Goal: Use online tool/utility: Utilize a website feature to perform a specific function

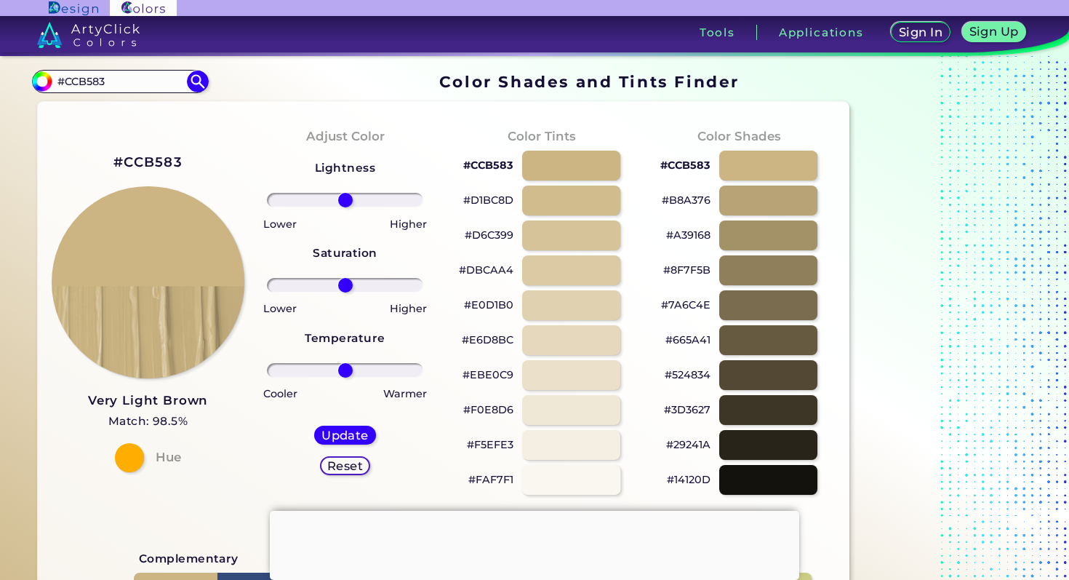
scroll to position [109, 0]
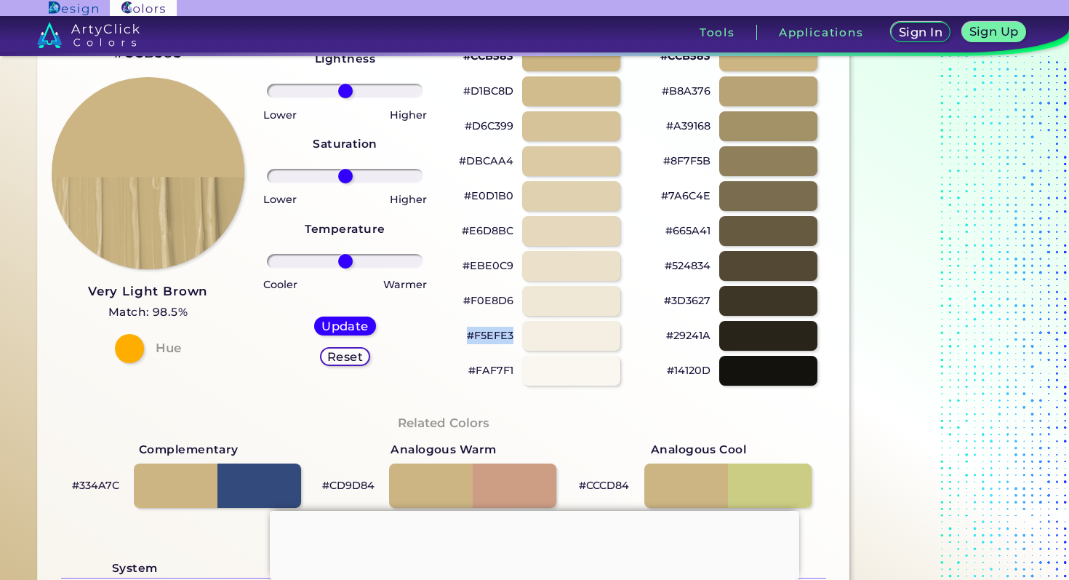
drag, startPoint x: 454, startPoint y: 337, endPoint x: 514, endPoint y: 336, distance: 59.7
click at [514, 336] on div "Color Tints #CCB583 #D1BC8D #D6C399 #DBCAA4 #E0D1B0 #E6D8BC #EBE0C9 #F0E8D6 #F5…" at bounding box center [542, 202] width 197 height 396
copy p "#F5EFE3"
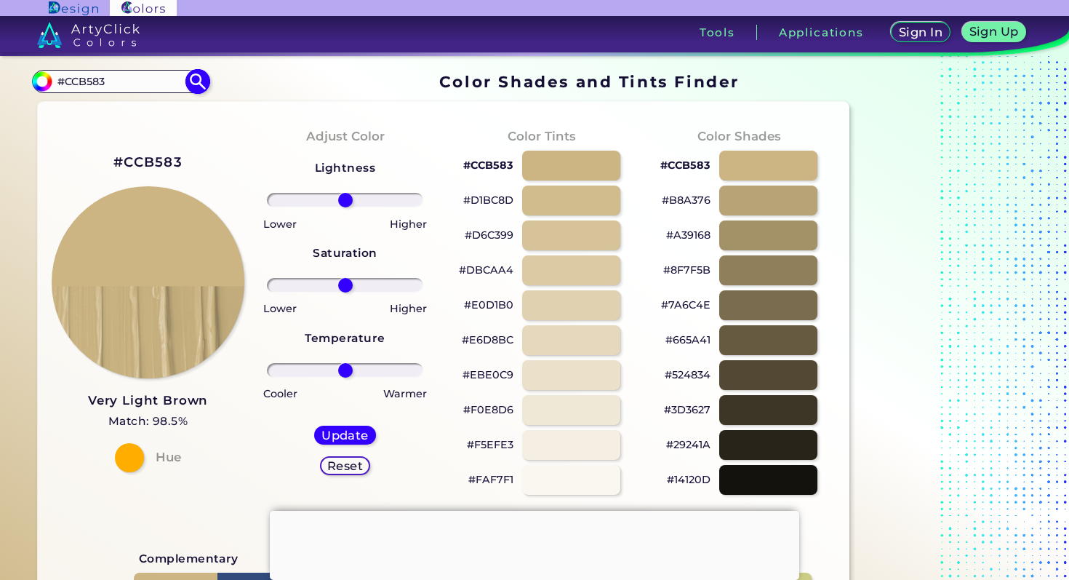
click at [141, 83] on input "#CCB583" at bounding box center [119, 81] width 135 height 20
paste input "F5EFE"
click at [185, 87] on input "#F5EFE3" at bounding box center [119, 81] width 135 height 20
type input "#F5EFE3"
click at [202, 80] on img at bounding box center [197, 81] width 25 height 25
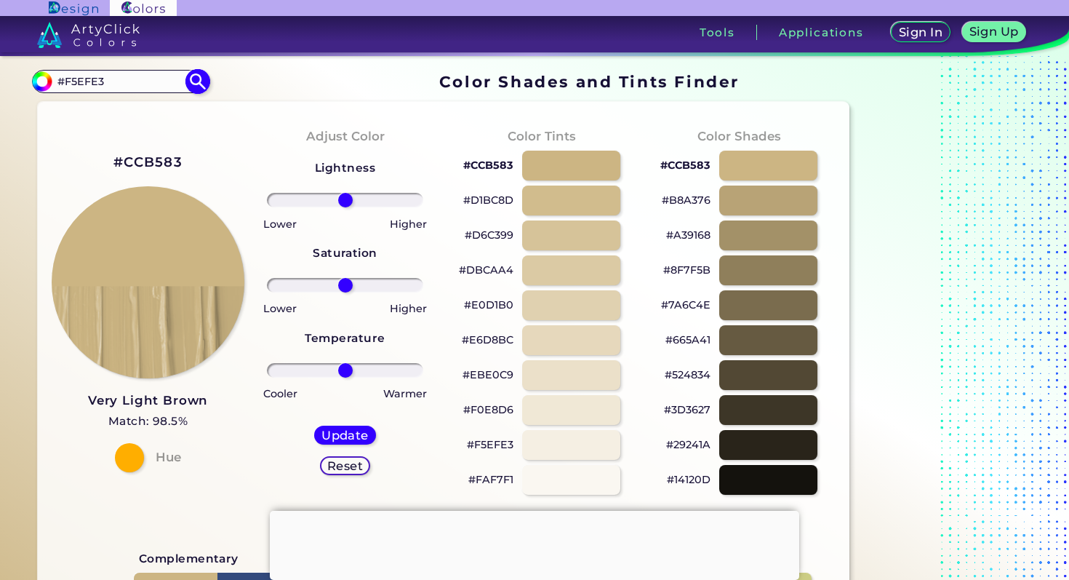
type input "#f5efe3"
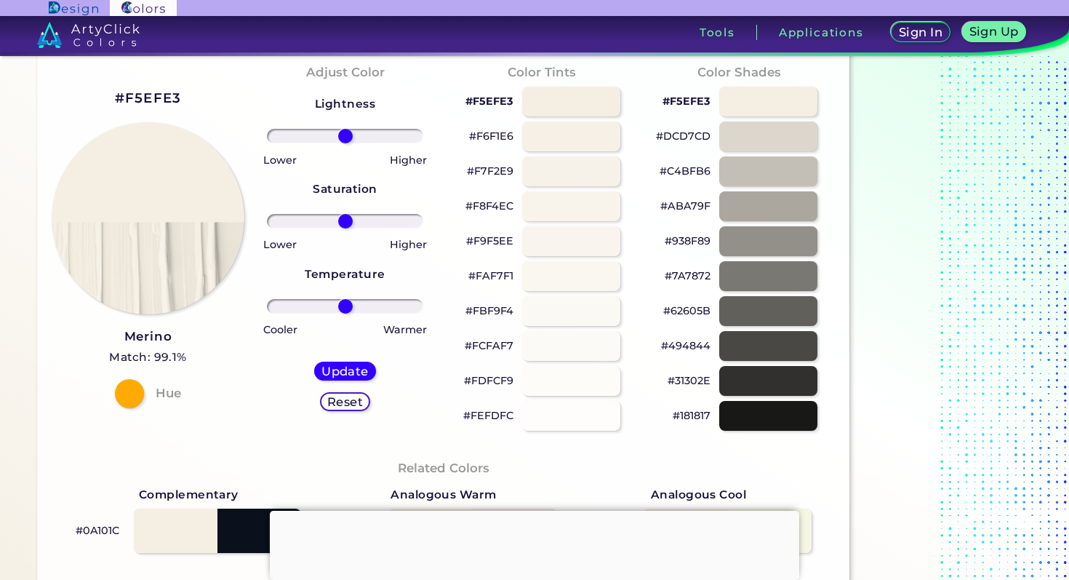
scroll to position [63, 0]
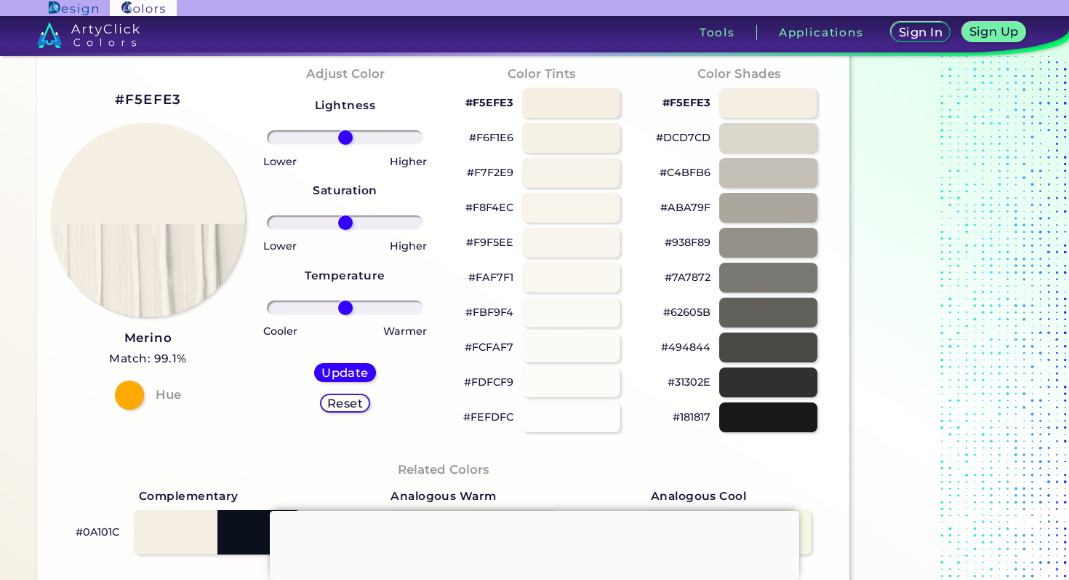
click at [194, 199] on img at bounding box center [148, 219] width 194 height 194
type input "#CCB583"
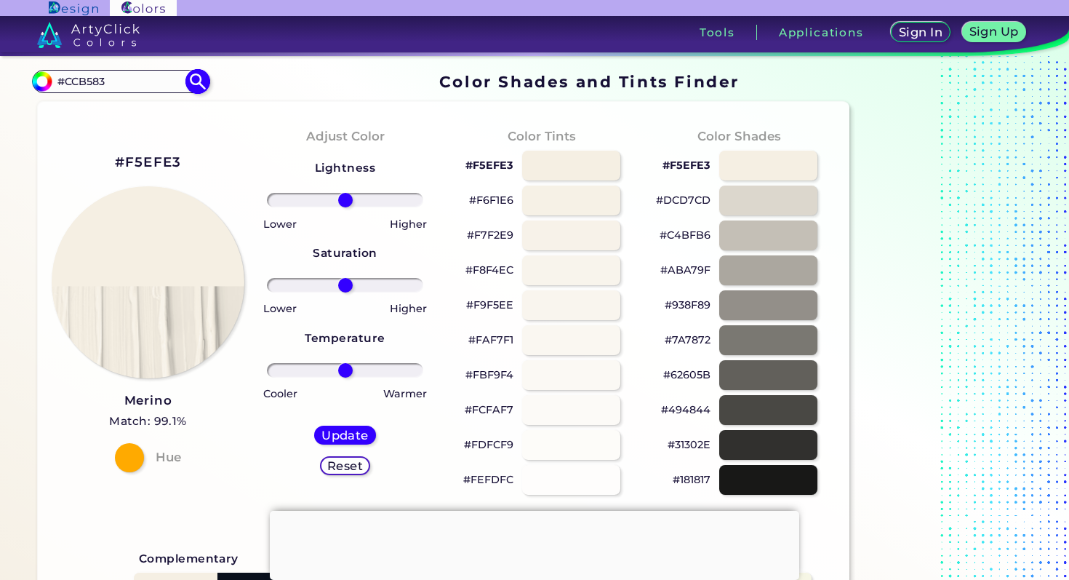
click at [152, 81] on input "#CCB583" at bounding box center [119, 81] width 135 height 20
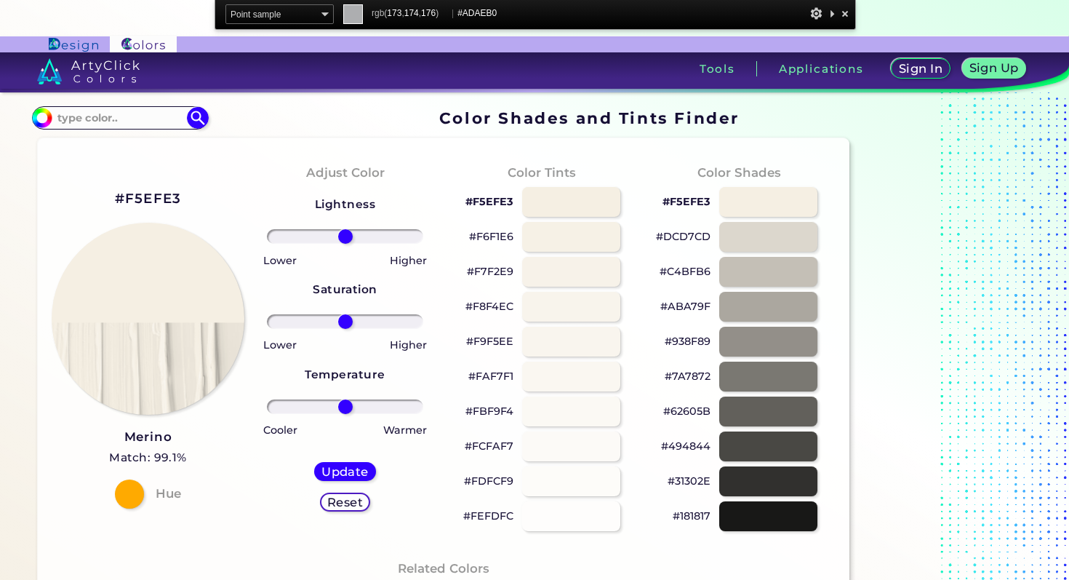
click at [841, 6] on div at bounding box center [845, 13] width 15 height 18
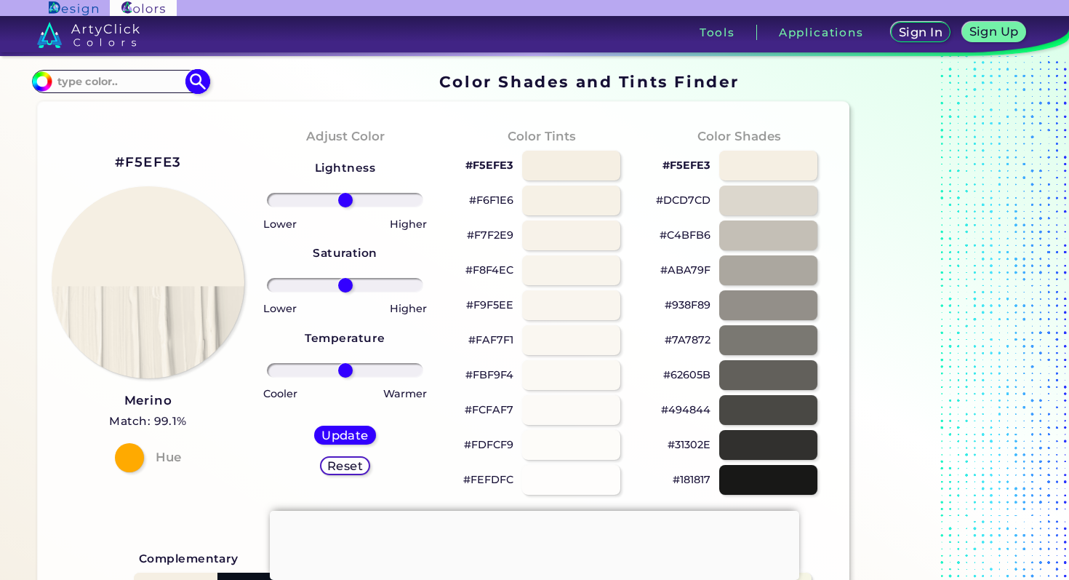
click at [155, 90] on input at bounding box center [119, 81] width 135 height 20
paste input "ccb583"
type input "ccb583"
click at [207, 81] on img at bounding box center [197, 81] width 25 height 25
type input "#000000"
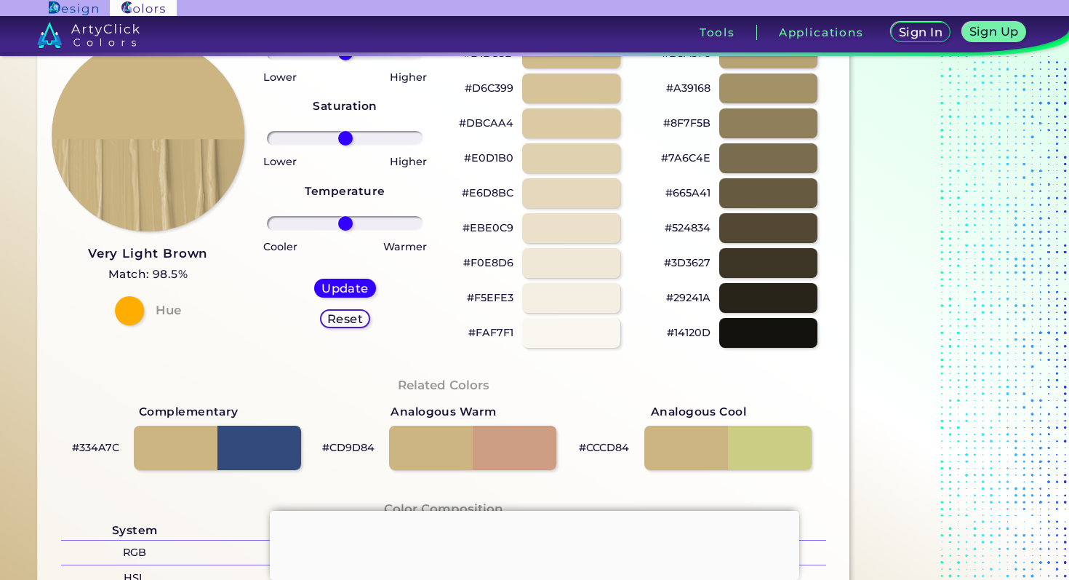
scroll to position [176, 0]
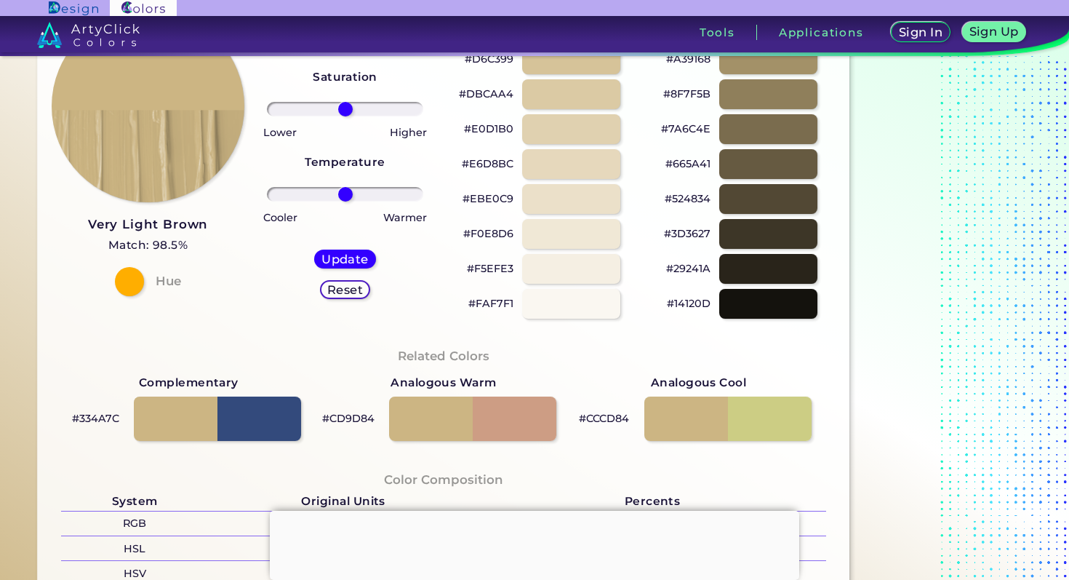
click at [503, 300] on p "#FAF7F1" at bounding box center [490, 303] width 45 height 17
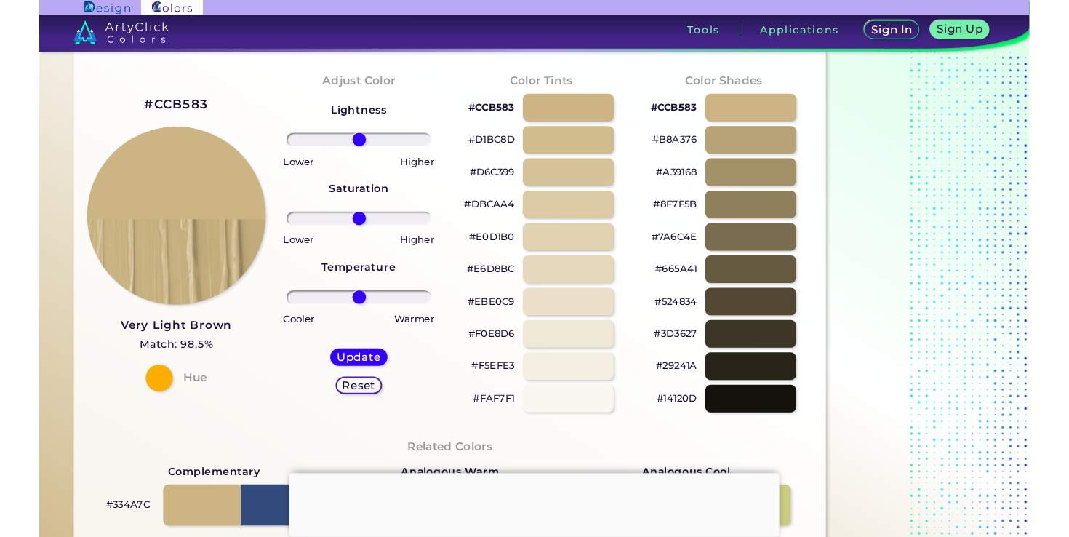
scroll to position [56, 0]
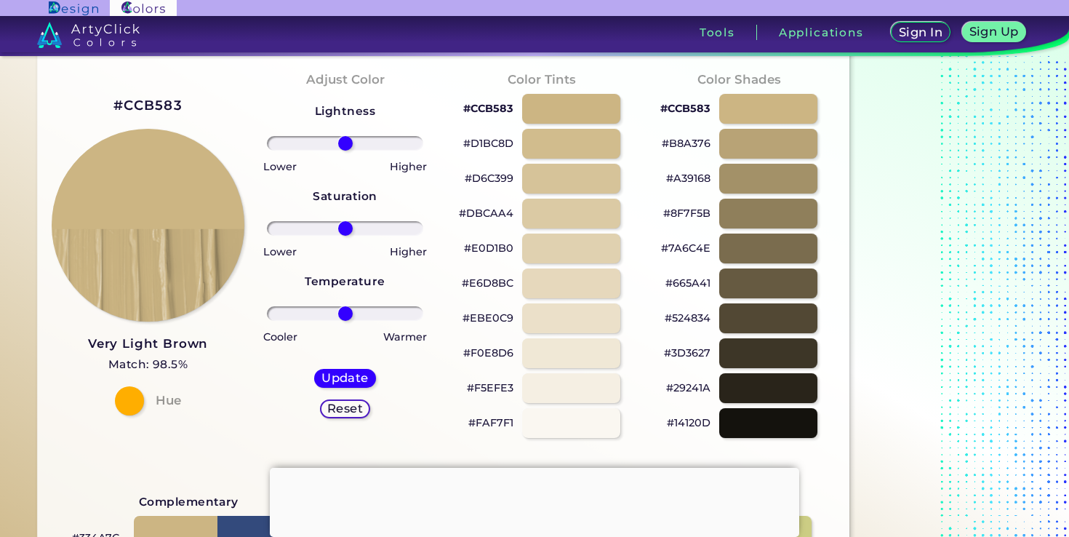
click at [494, 387] on p "#F5EFE3" at bounding box center [490, 387] width 47 height 17
copy p "#F5EFE3"
drag, startPoint x: 459, startPoint y: 389, endPoint x: 511, endPoint y: 389, distance: 52.4
click at [511, 389] on div "#F5EFE3" at bounding box center [542, 387] width 174 height 35
drag, startPoint x: 452, startPoint y: 351, endPoint x: 513, endPoint y: 356, distance: 60.5
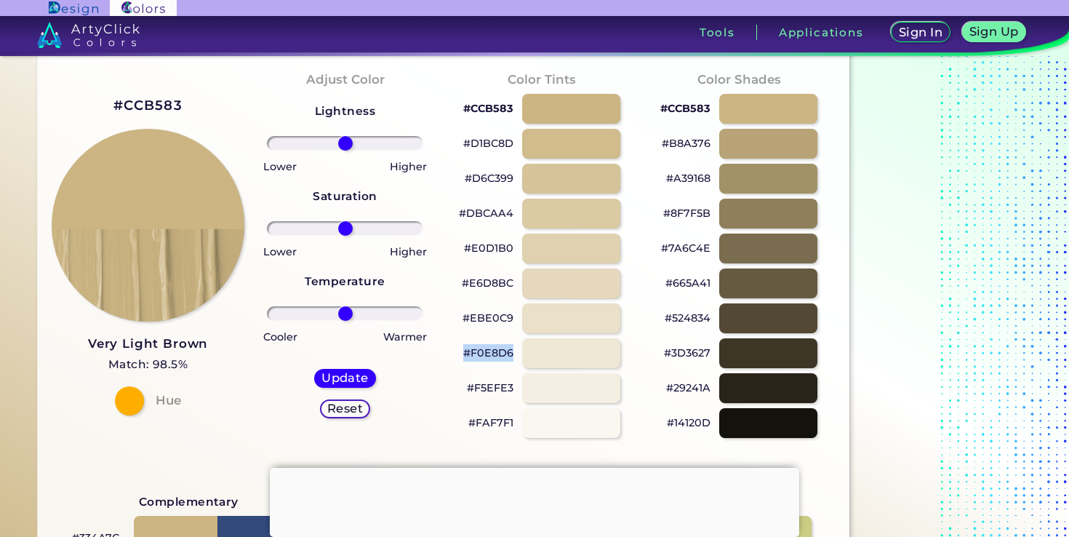
click at [513, 355] on div "Color Tints #CCB583 #D1BC8D #D6C399 #DBCAA4 #E0D1B0 #E6D8BC #EBE0C9 #F0E8D6 #F5…" at bounding box center [542, 254] width 197 height 396
copy p "#F0E8D6"
click at [506, 408] on div "#FAF7F1" at bounding box center [542, 422] width 174 height 35
drag, startPoint x: 460, startPoint y: 420, endPoint x: 513, endPoint y: 421, distance: 52.4
click at [513, 421] on div "#FAF7F1" at bounding box center [542, 422] width 174 height 35
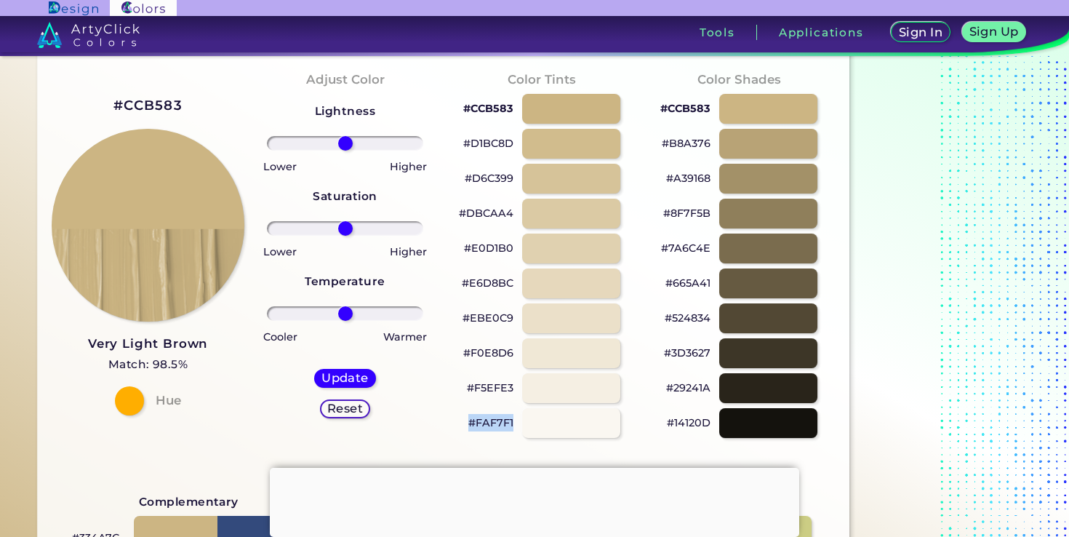
copy p "#FAF7F1"
